Goal: Information Seeking & Learning: Learn about a topic

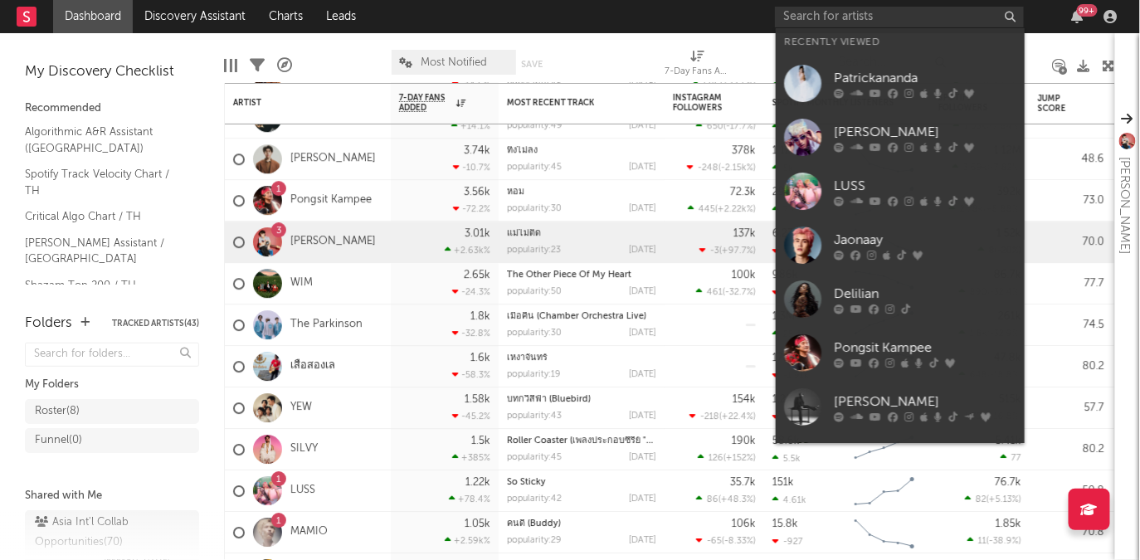
scroll to position [1469, 0]
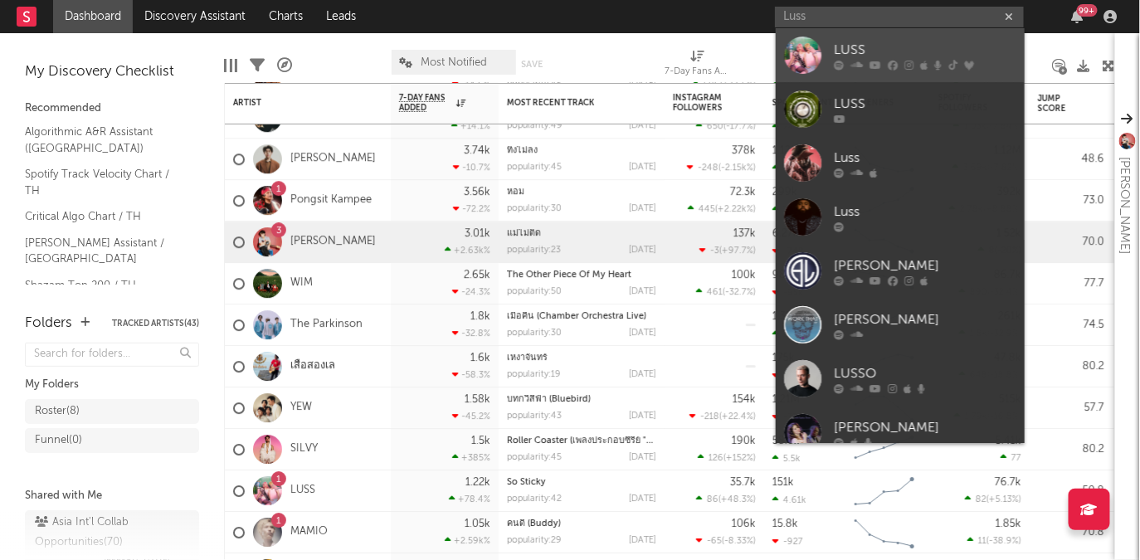
type input "Luss"
click at [834, 41] on div "LUSS" at bounding box center [925, 50] width 182 height 20
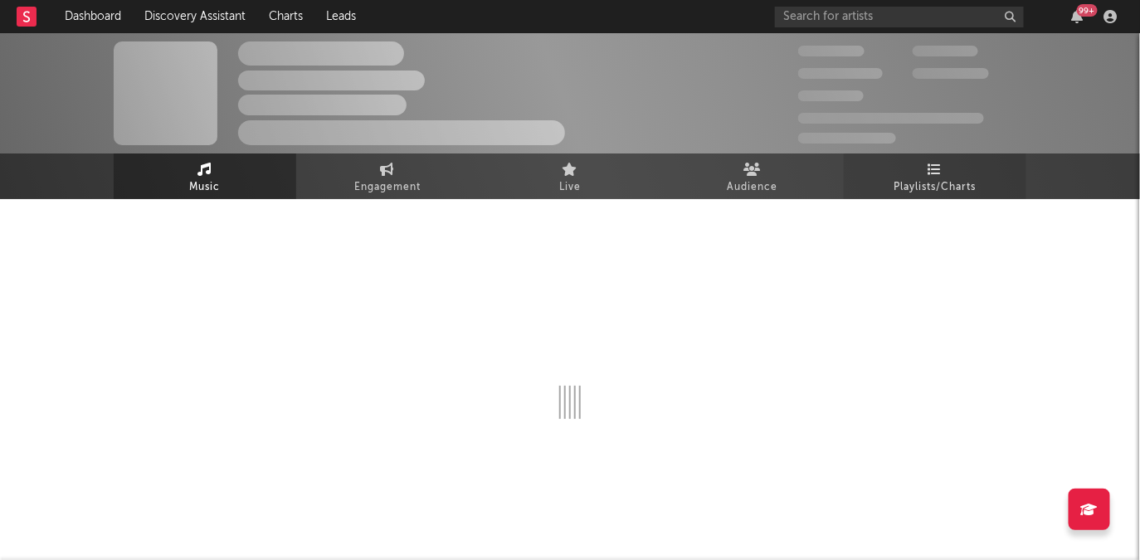
click at [992, 168] on link "Playlists/Charts" at bounding box center [935, 176] width 182 height 46
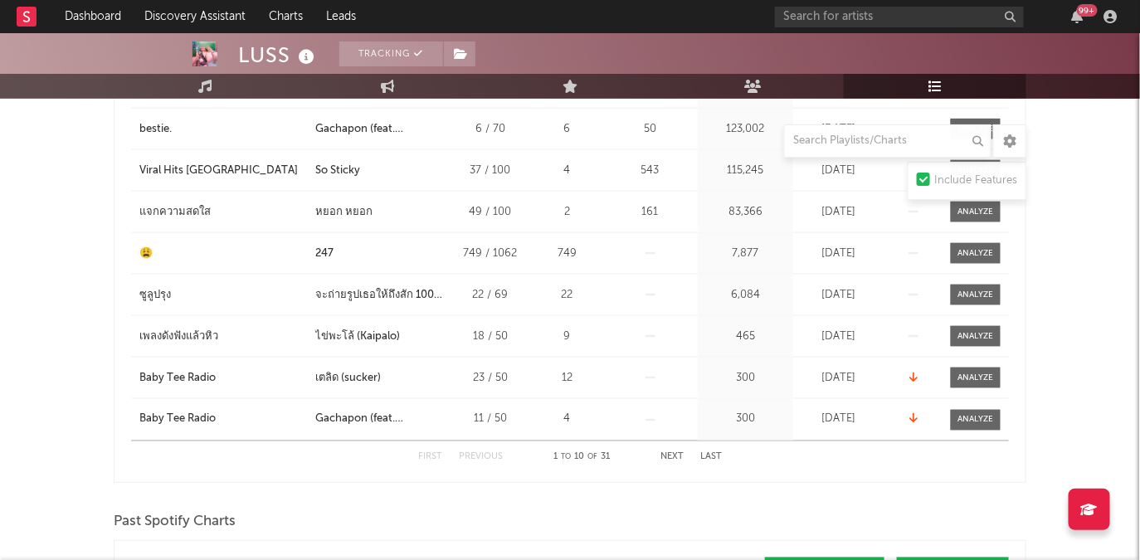
scroll to position [676, 0]
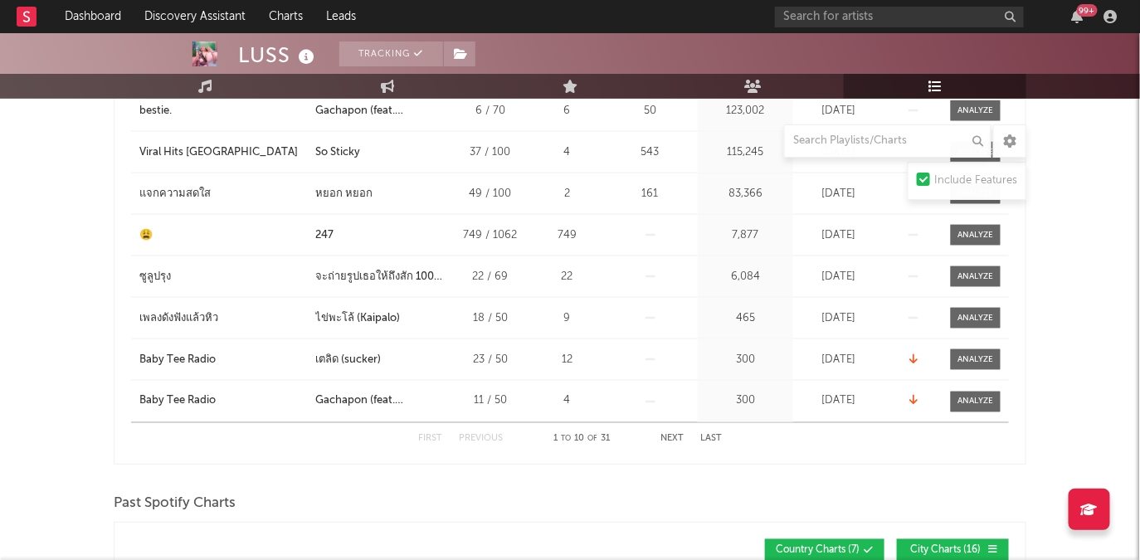
click at [671, 438] on button "Next" at bounding box center [671, 439] width 23 height 9
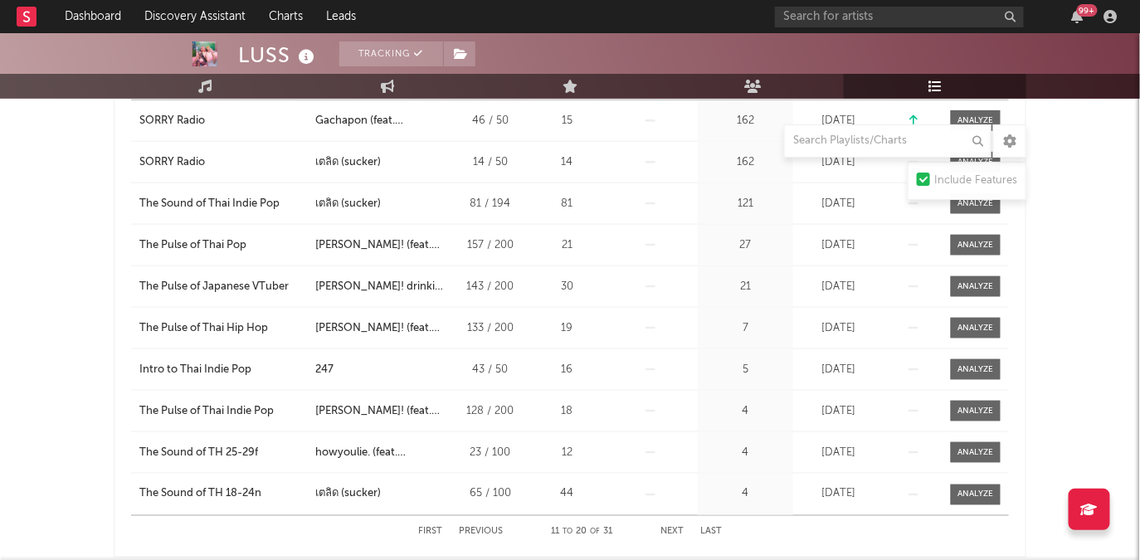
scroll to position [588, 0]
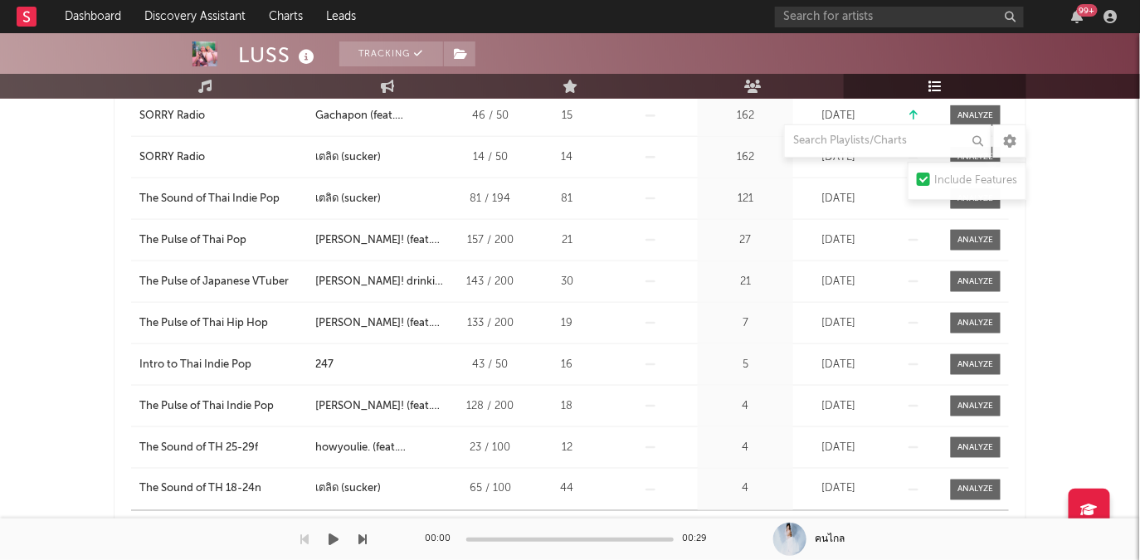
click at [675, 523] on div "00:00 00:29" at bounding box center [570, 538] width 290 height 41
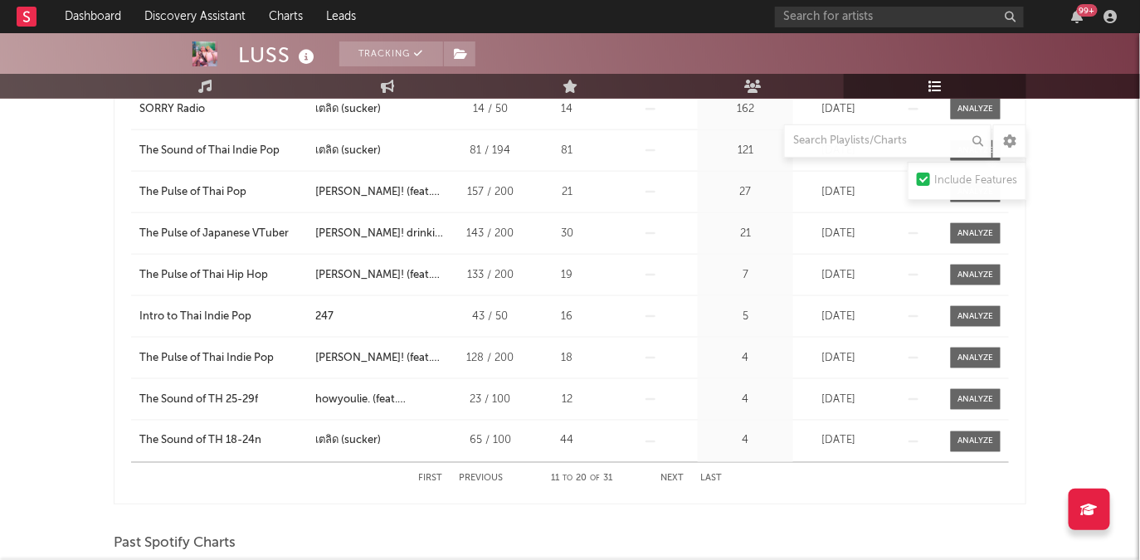
scroll to position [637, 0]
click at [677, 478] on button "Next" at bounding box center [671, 478] width 23 height 9
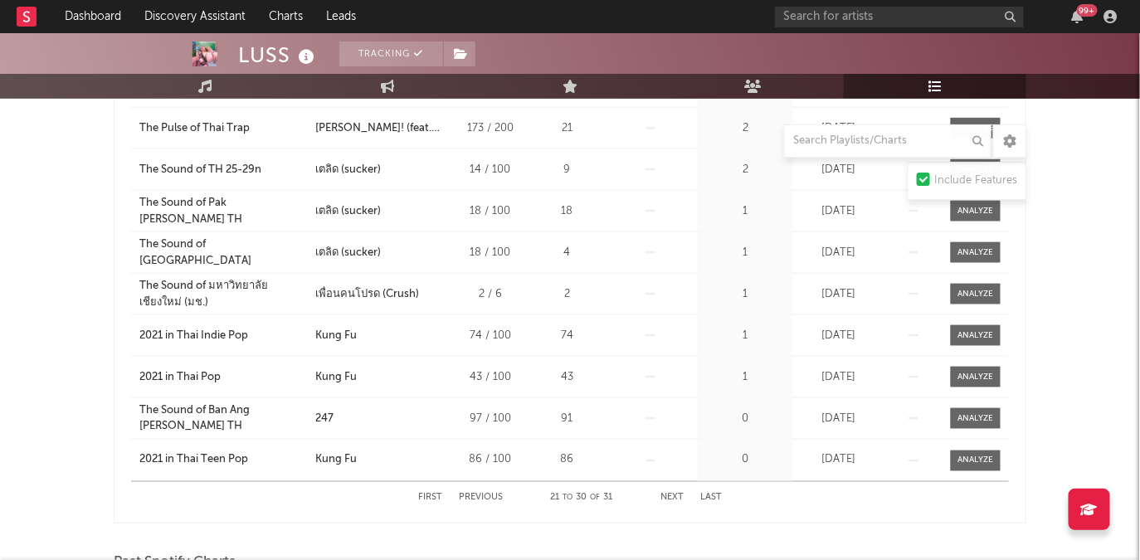
scroll to position [629, 0]
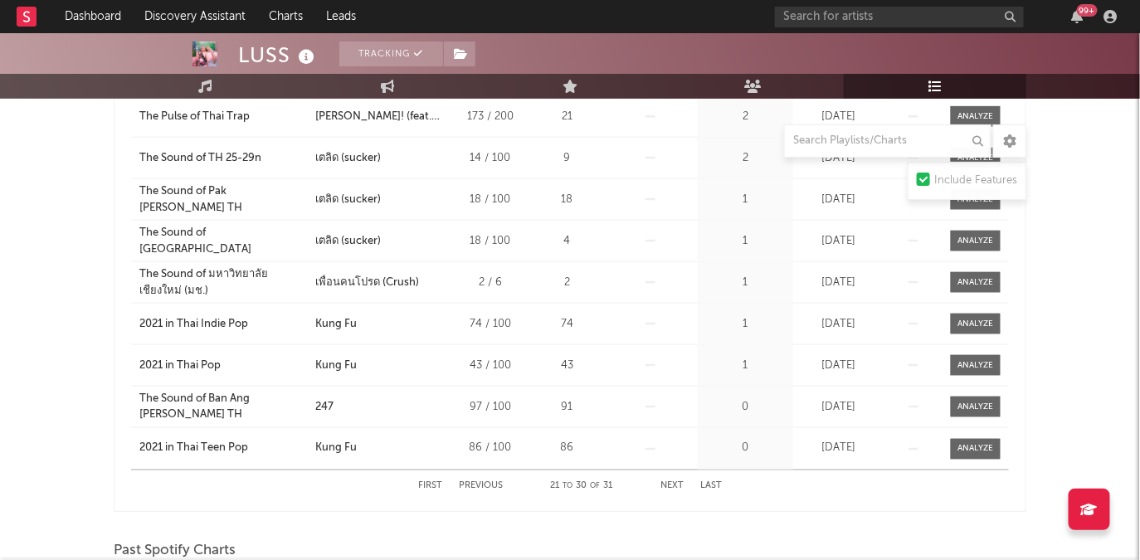
click at [680, 484] on button "Next" at bounding box center [671, 486] width 23 height 9
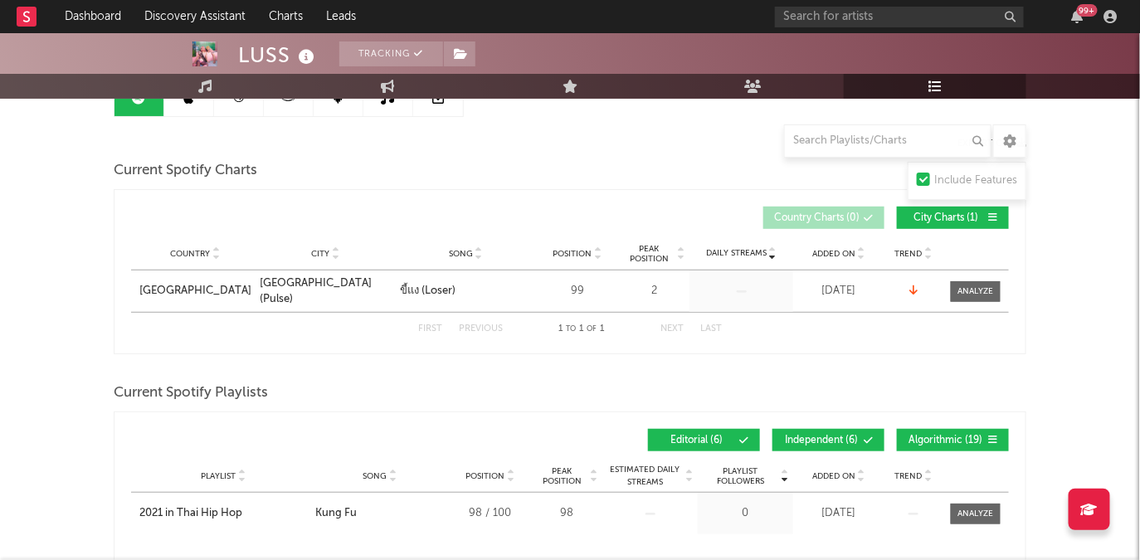
scroll to position [0, 0]
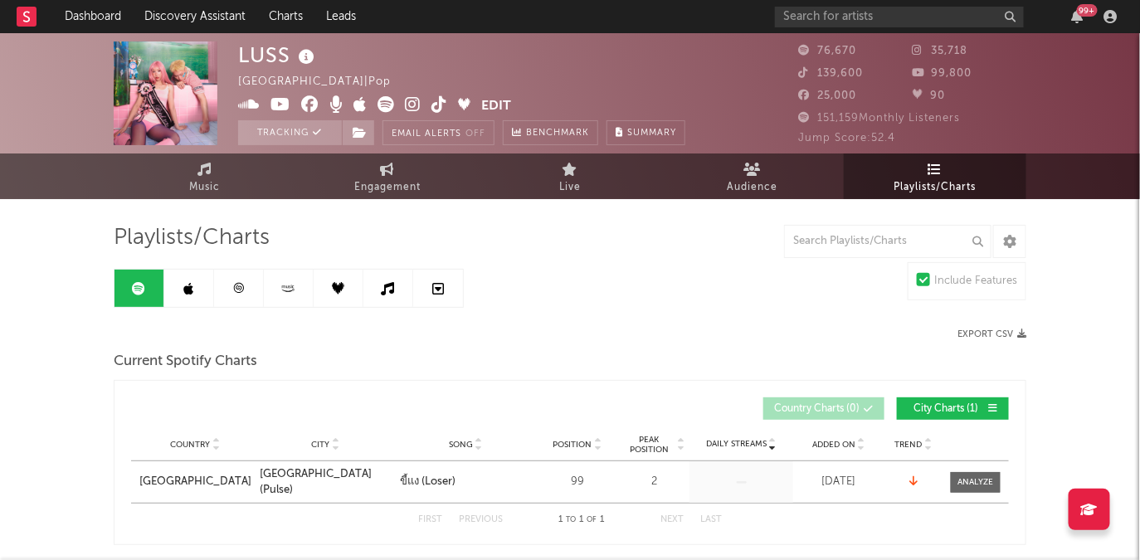
click at [187, 299] on link at bounding box center [189, 288] width 50 height 37
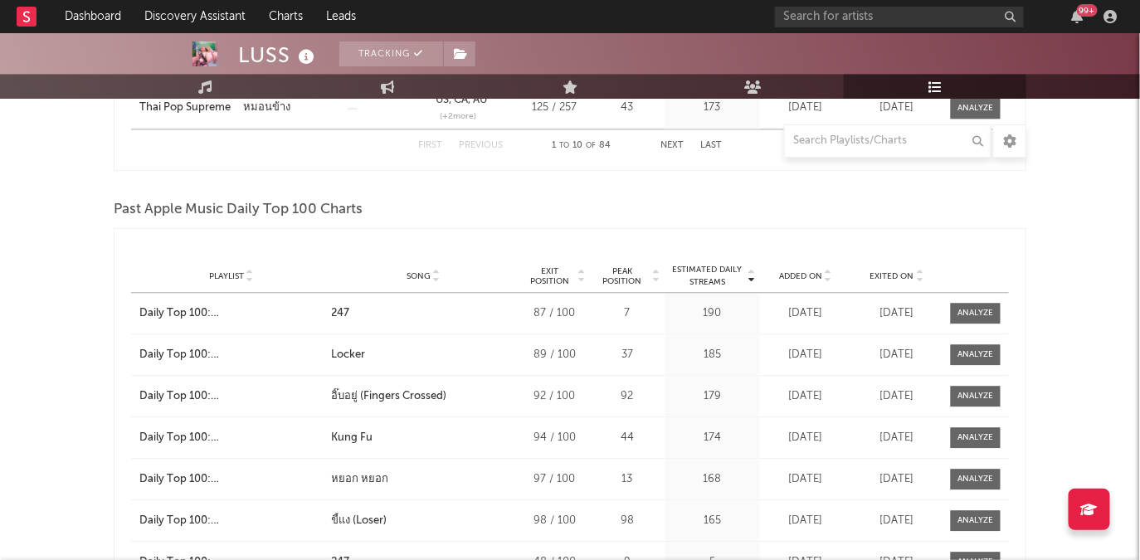
scroll to position [1497, 0]
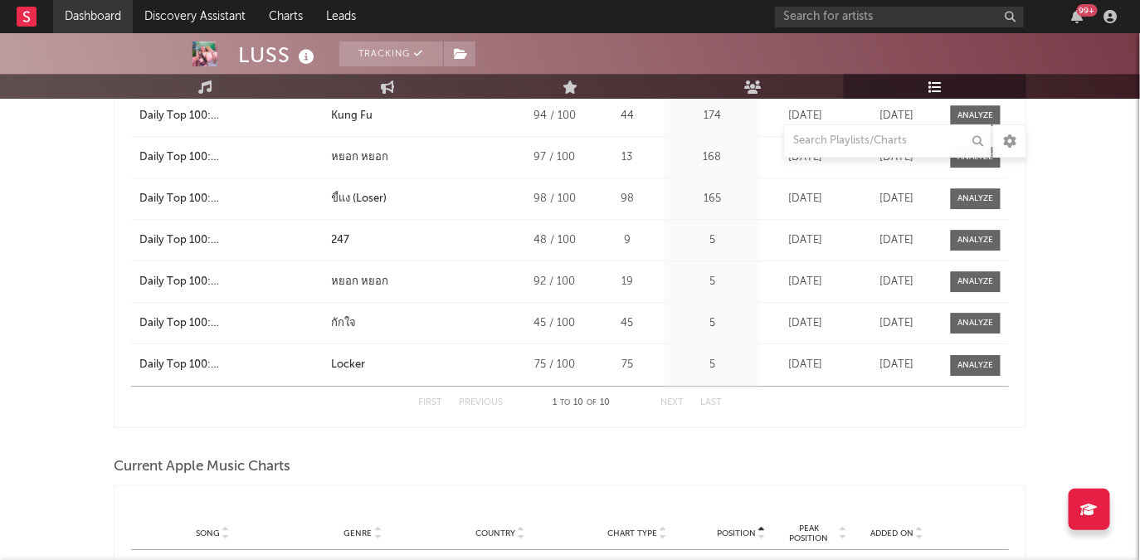
click at [90, 3] on link "Dashboard" at bounding box center [93, 16] width 80 height 33
